Goal: Complete application form

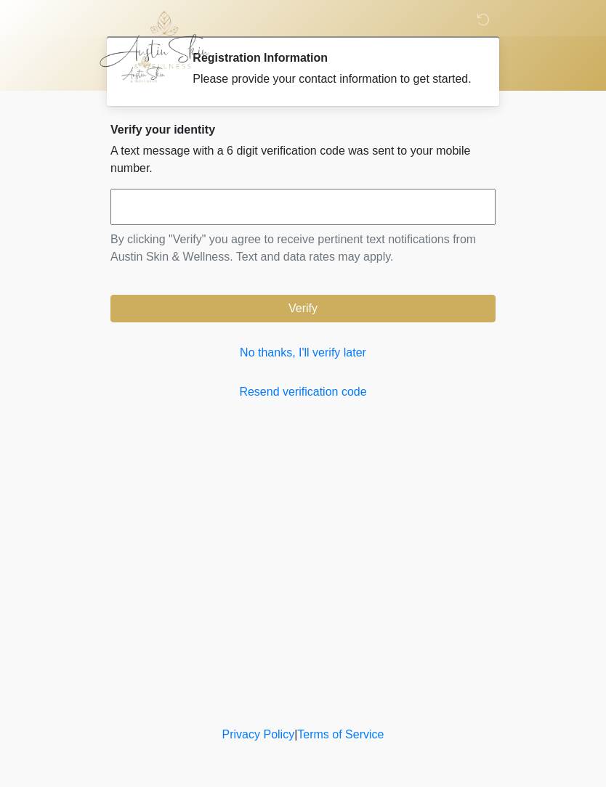
click at [354, 362] on link "No thanks, I'll verify later" at bounding box center [302, 352] width 385 height 17
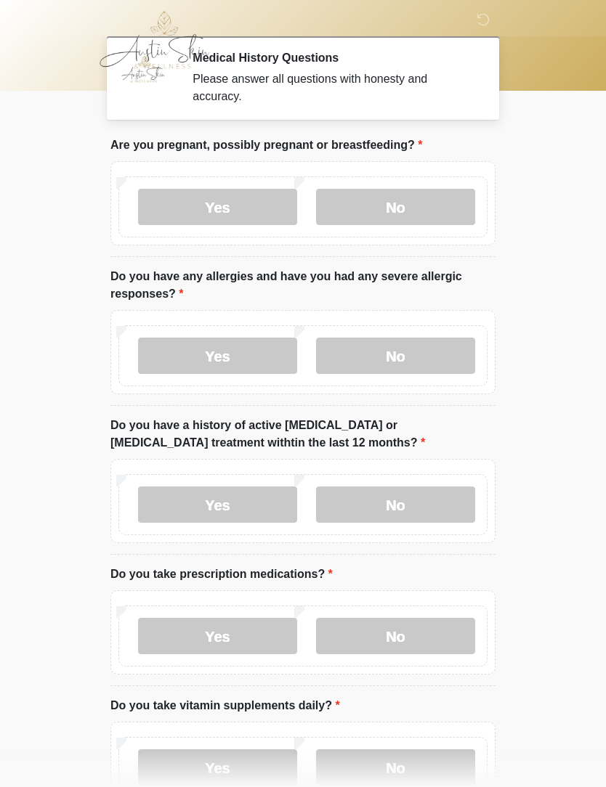
click at [394, 210] on label "No" at bounding box center [395, 207] width 159 height 36
click at [397, 359] on label "No" at bounding box center [395, 356] width 159 height 36
click at [389, 504] on label "No" at bounding box center [395, 505] width 159 height 36
click at [400, 637] on label "No" at bounding box center [395, 636] width 159 height 36
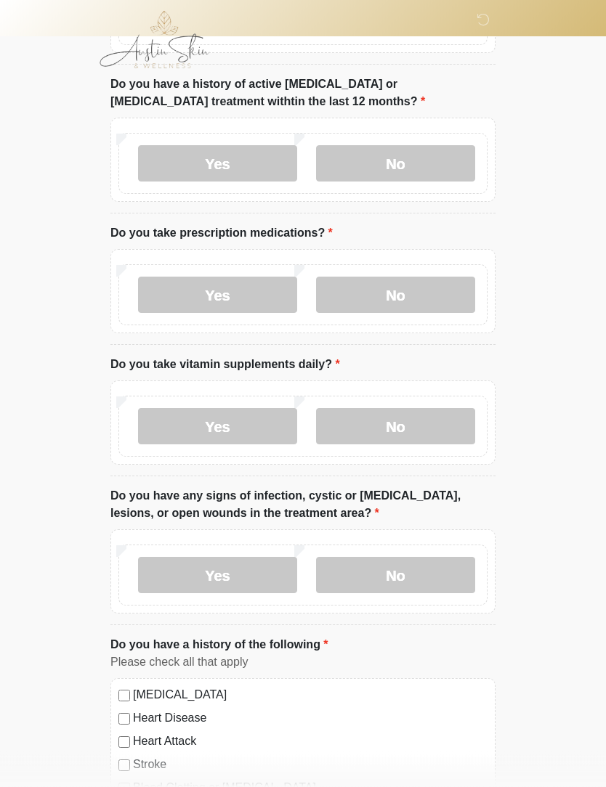
scroll to position [344, 0]
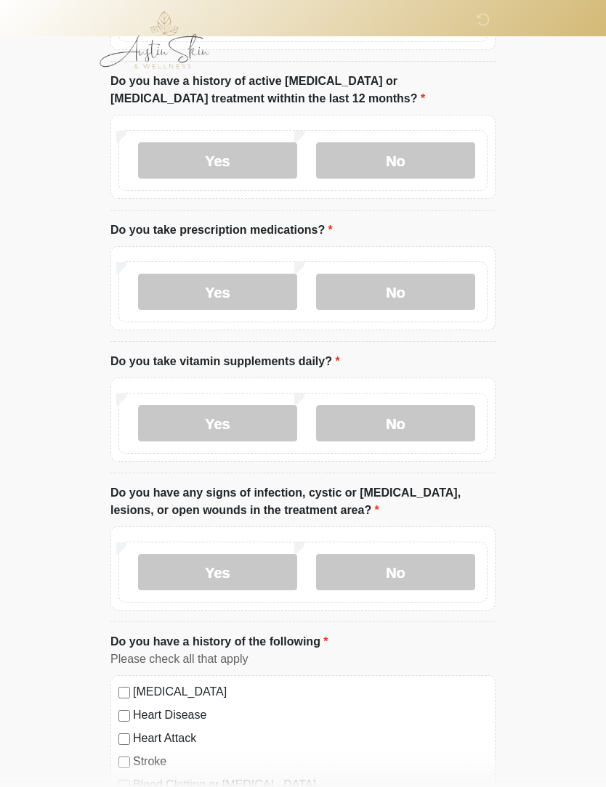
click at [385, 430] on label "No" at bounding box center [395, 423] width 159 height 36
click at [383, 574] on label "No" at bounding box center [395, 572] width 159 height 36
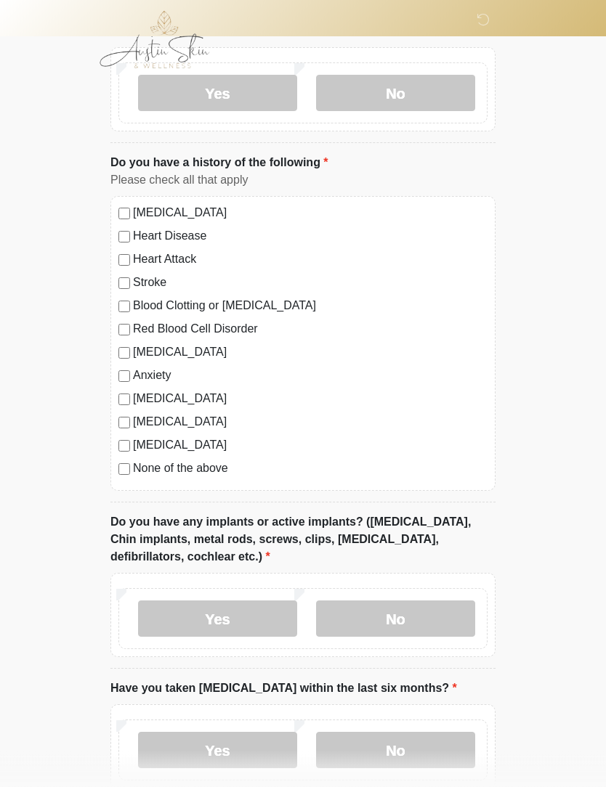
scroll to position [844, 0]
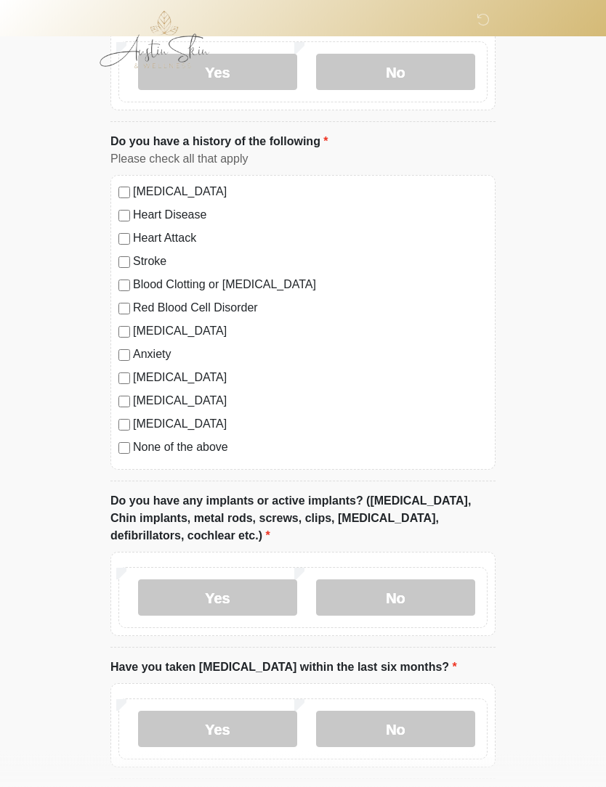
click at [403, 599] on label "No" at bounding box center [395, 598] width 159 height 36
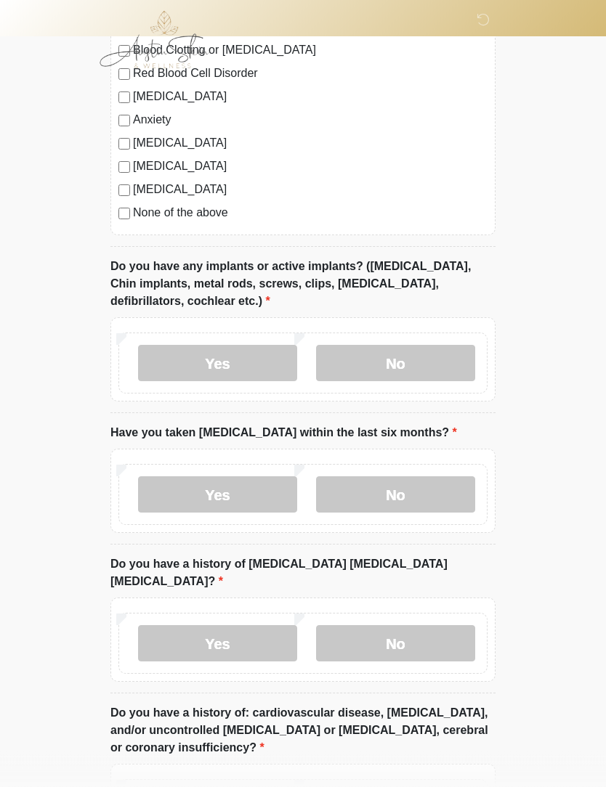
scroll to position [1079, 0]
click at [389, 493] on label "No" at bounding box center [395, 495] width 159 height 36
click at [391, 625] on label "No" at bounding box center [395, 643] width 159 height 36
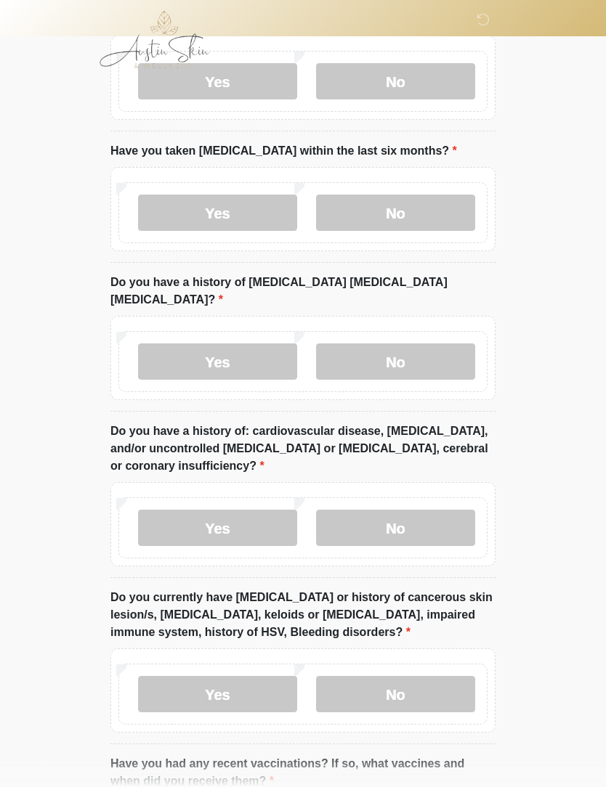
scroll to position [1399, 0]
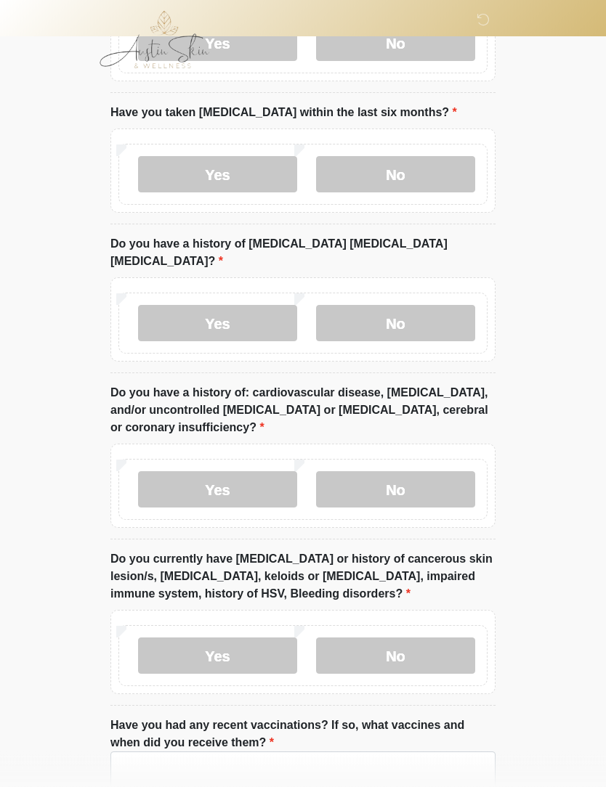
click at [385, 472] on label "No" at bounding box center [395, 490] width 159 height 36
click at [397, 638] on label "No" at bounding box center [395, 656] width 159 height 36
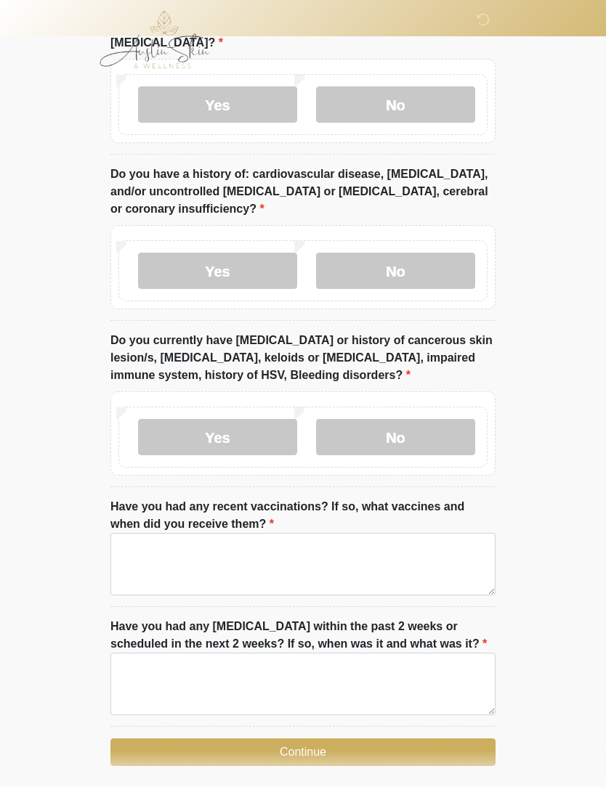
scroll to position [1623, 0]
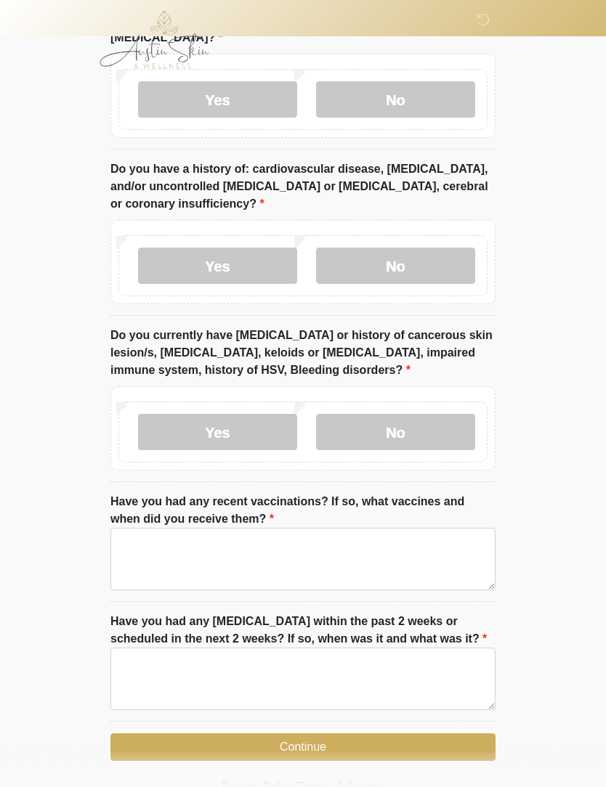
click at [322, 744] on button "Continue" at bounding box center [302, 748] width 385 height 28
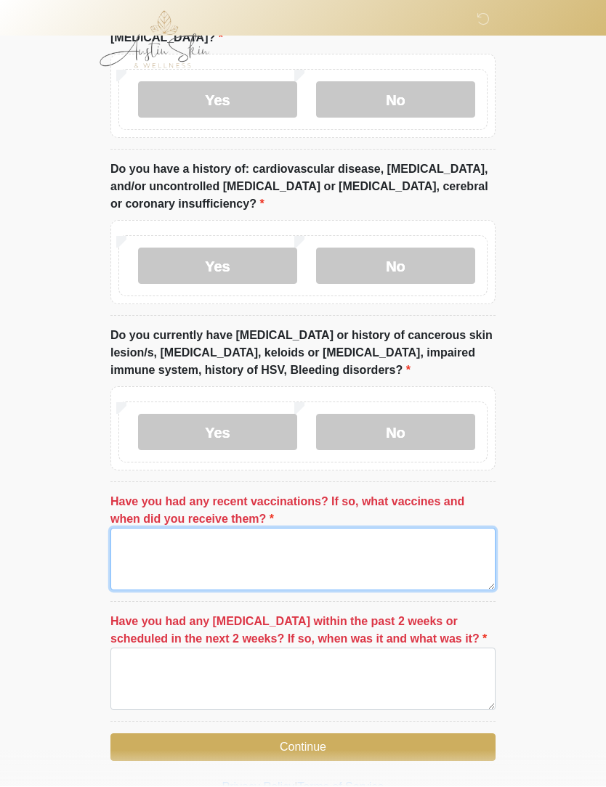
click at [192, 547] on textarea "Have you had any recent vaccinations? If so, what vaccines and when did you rec…" at bounding box center [302, 560] width 385 height 62
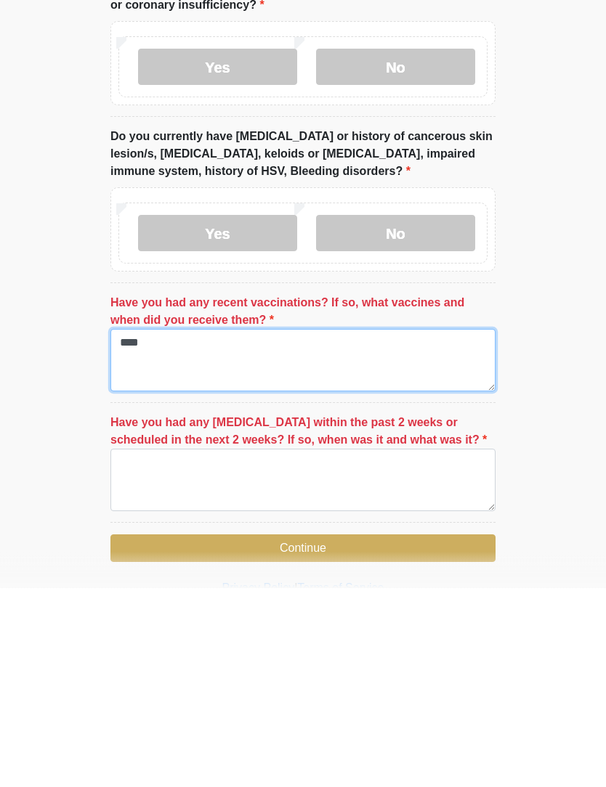
type textarea "****"
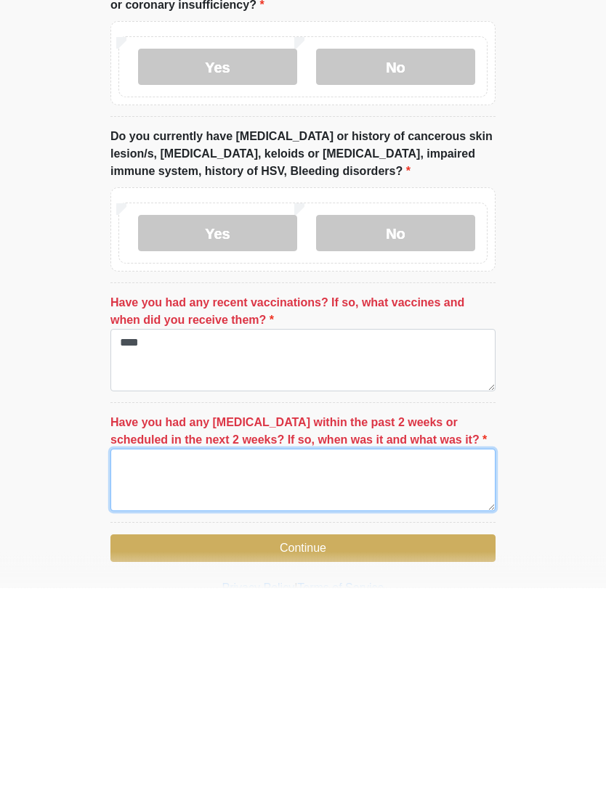
click at [230, 649] on textarea "Have you had any [MEDICAL_DATA] within the past 2 weeks or scheduled in the nex…" at bounding box center [302, 680] width 385 height 62
type textarea "**"
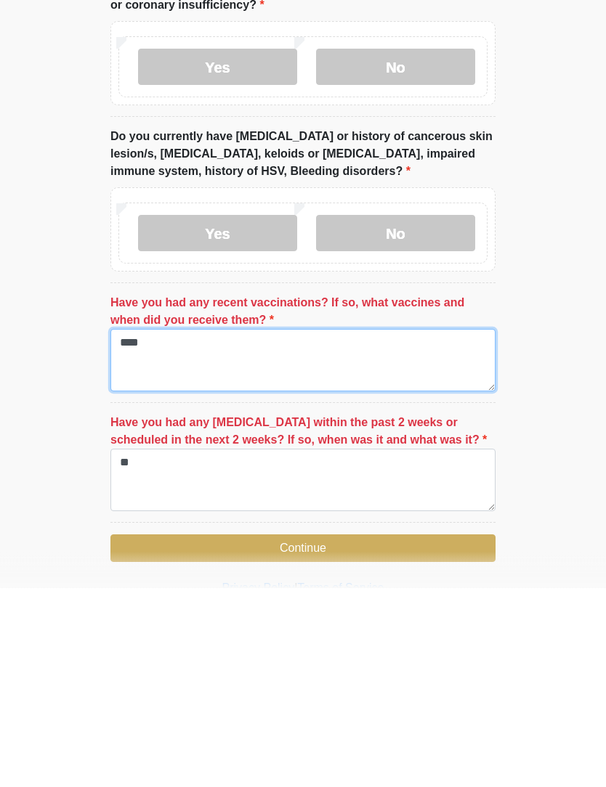
click at [195, 529] on textarea "****" at bounding box center [302, 560] width 385 height 62
type textarea "**"
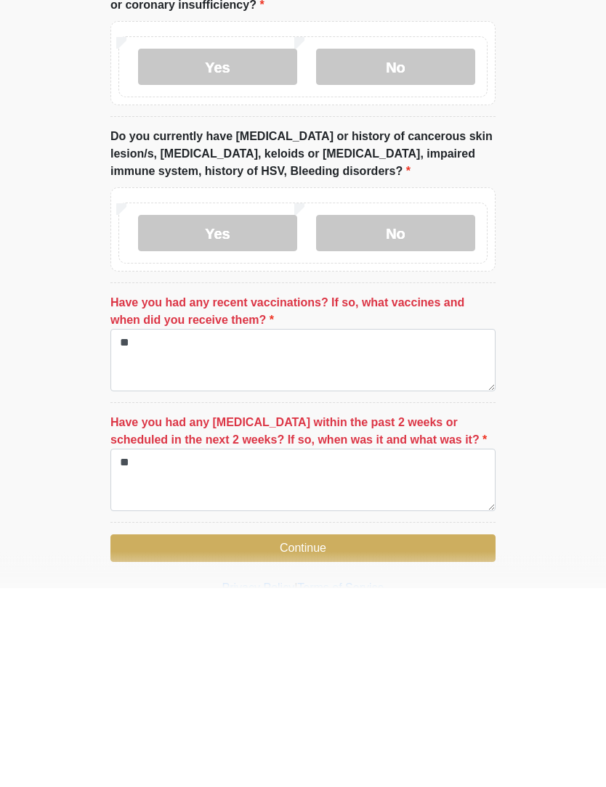
click at [347, 734] on button "Continue" at bounding box center [302, 748] width 385 height 28
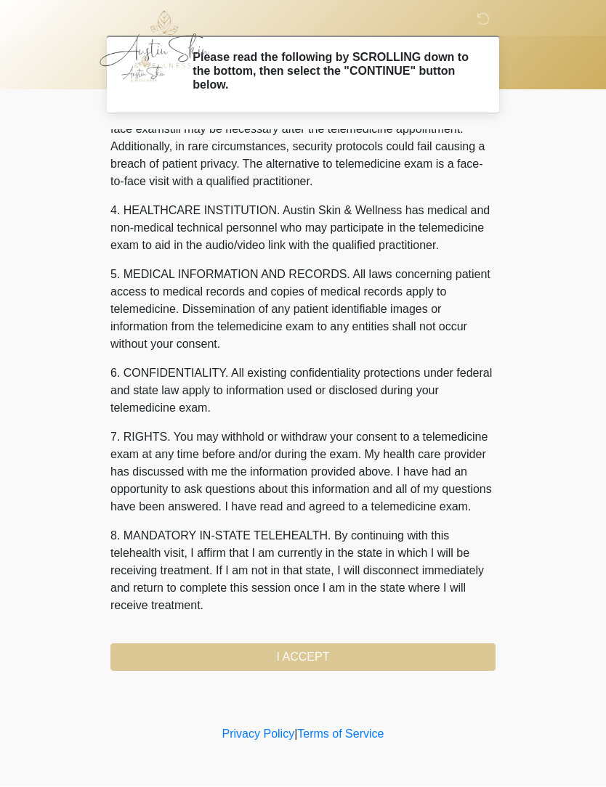
scroll to position [381, 0]
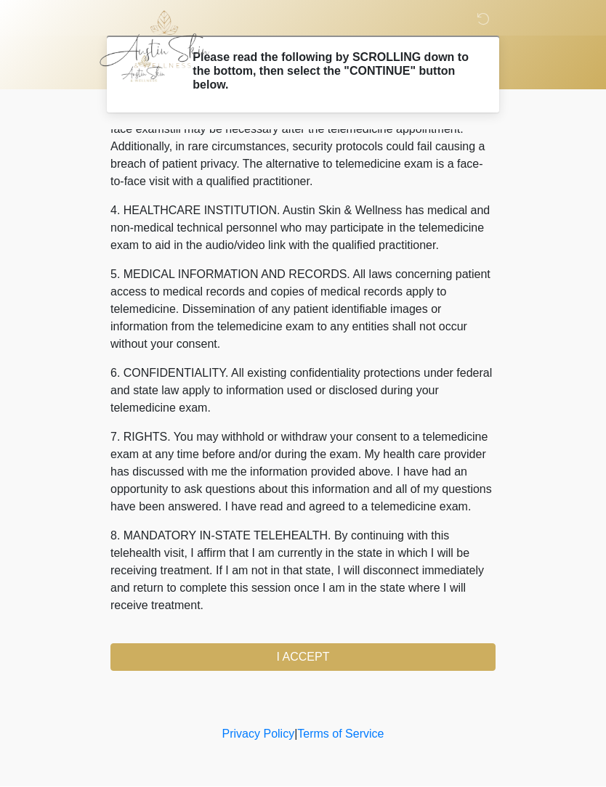
click at [323, 660] on button "I ACCEPT" at bounding box center [302, 658] width 385 height 28
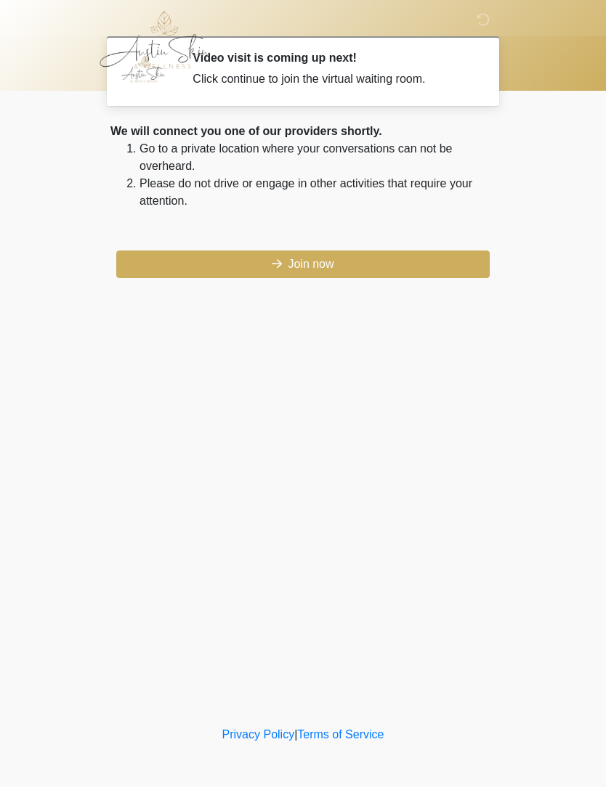
click at [325, 273] on button "Join now" at bounding box center [302, 265] width 373 height 28
